Goal: Navigation & Orientation: Find specific page/section

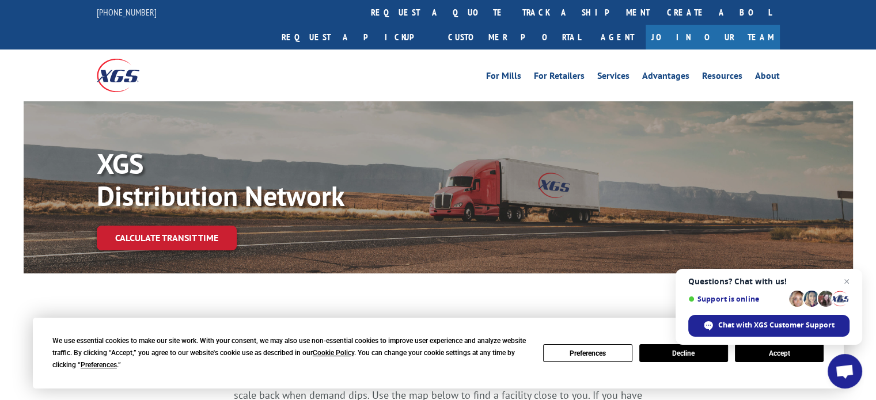
click at [780, 352] on button "Accept" at bounding box center [779, 353] width 89 height 18
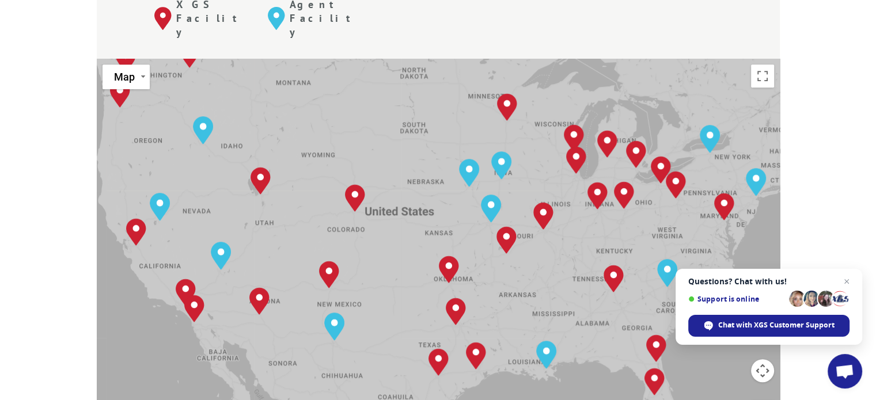
scroll to position [518, 0]
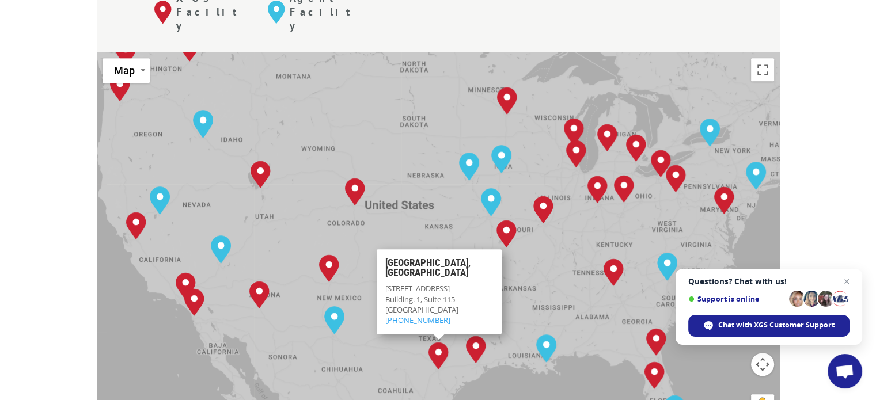
click at [550, 235] on div "[GEOGRAPHIC_DATA], [GEOGRAPHIC_DATA] [GEOGRAPHIC_DATA], [GEOGRAPHIC_DATA] [GEOG…" at bounding box center [438, 241] width 683 height 379
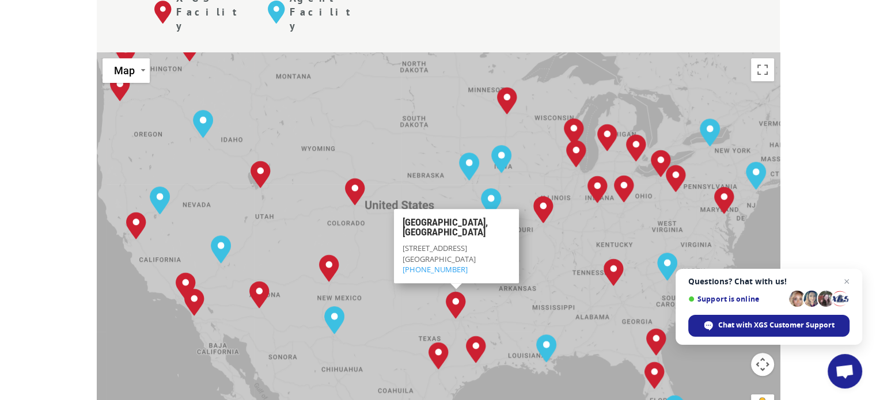
click at [533, 223] on div "[GEOGRAPHIC_DATA], [GEOGRAPHIC_DATA] [GEOGRAPHIC_DATA], [GEOGRAPHIC_DATA] [GEOG…" at bounding box center [438, 241] width 683 height 379
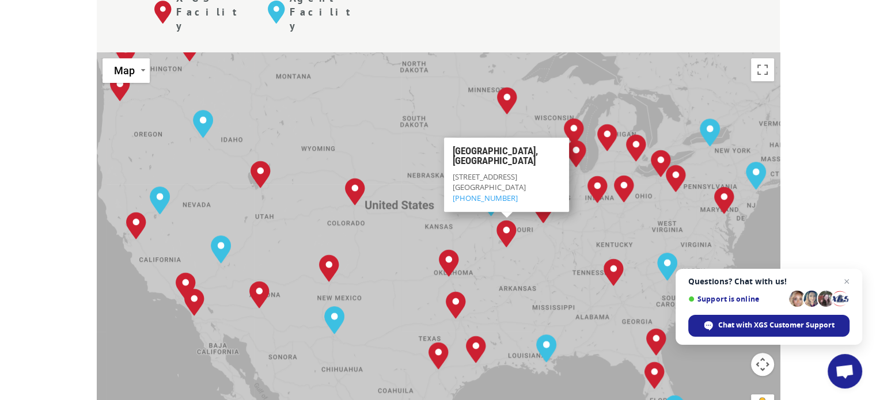
click at [439, 157] on div "Albuquerque, NM Baltimore, MD Boise, ID Charlotte, NC Chicago, IL Chino, CA Cle…" at bounding box center [438, 241] width 683 height 379
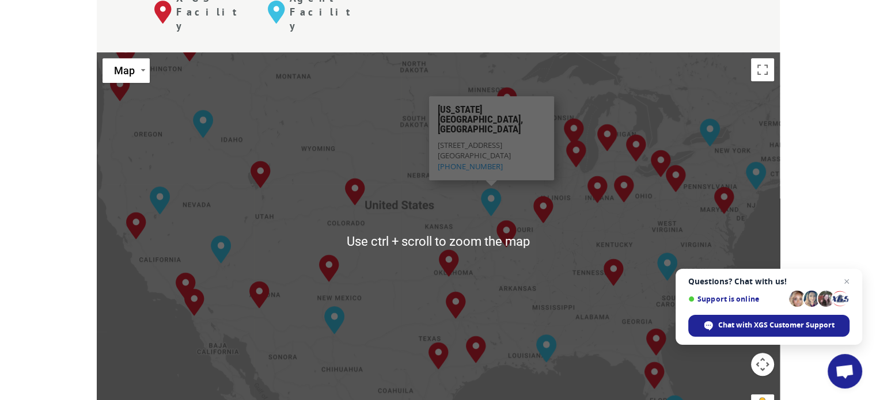
scroll to position [461, 0]
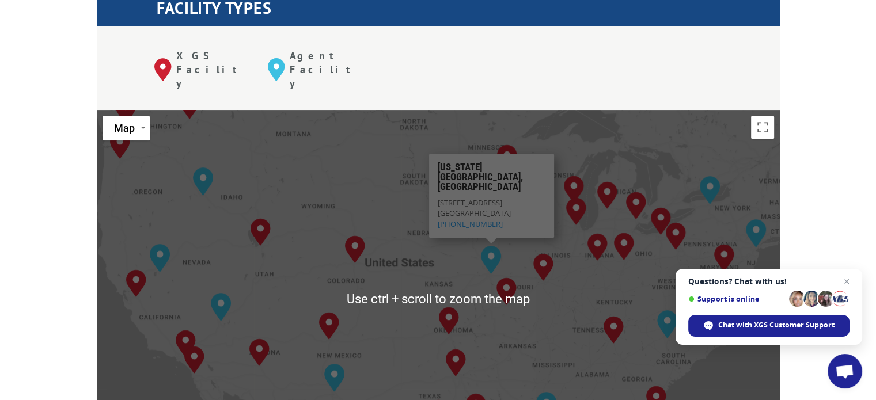
click at [441, 209] on div "Albuquerque, NM Baltimore, MD Boise, ID Charlotte, NC Chicago, IL Chino, CA Cle…" at bounding box center [438, 299] width 683 height 379
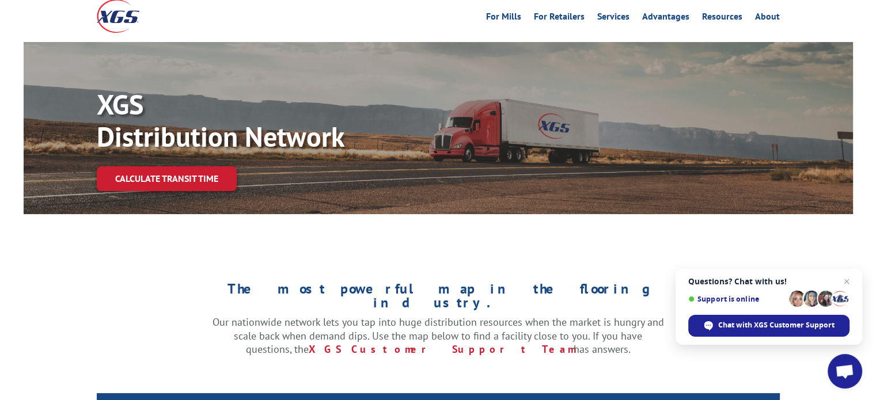
scroll to position [0, 0]
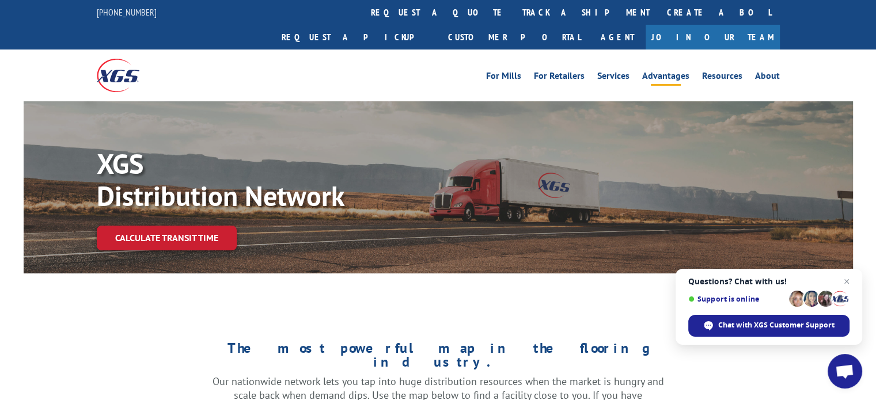
click at [668, 71] on link "Advantages" at bounding box center [665, 77] width 47 height 13
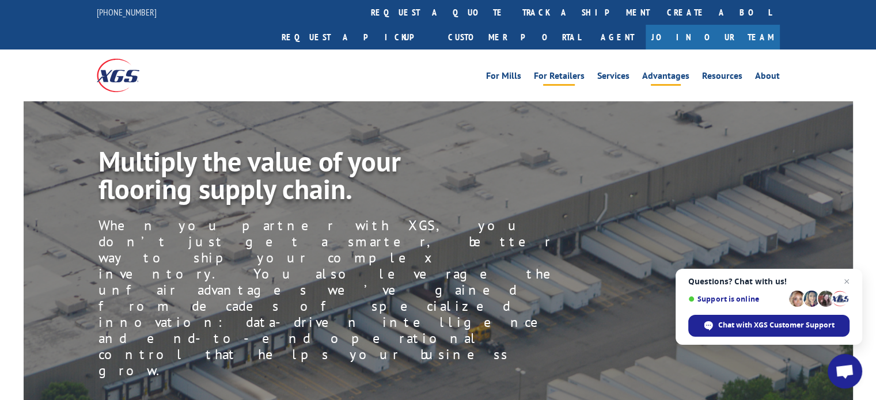
click at [563, 71] on link "For Retailers" at bounding box center [559, 77] width 51 height 13
